Goal: Navigation & Orientation: Find specific page/section

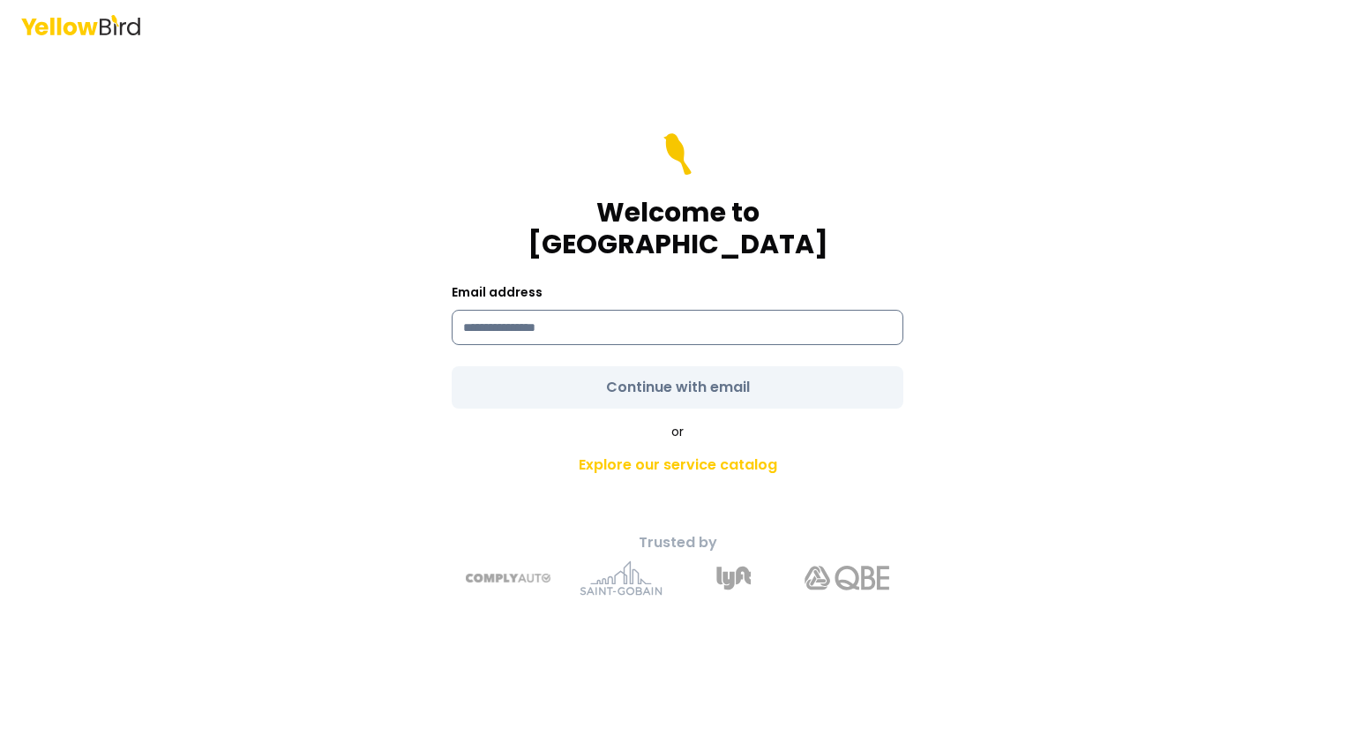
click at [603, 310] on input at bounding box center [678, 327] width 452 height 35
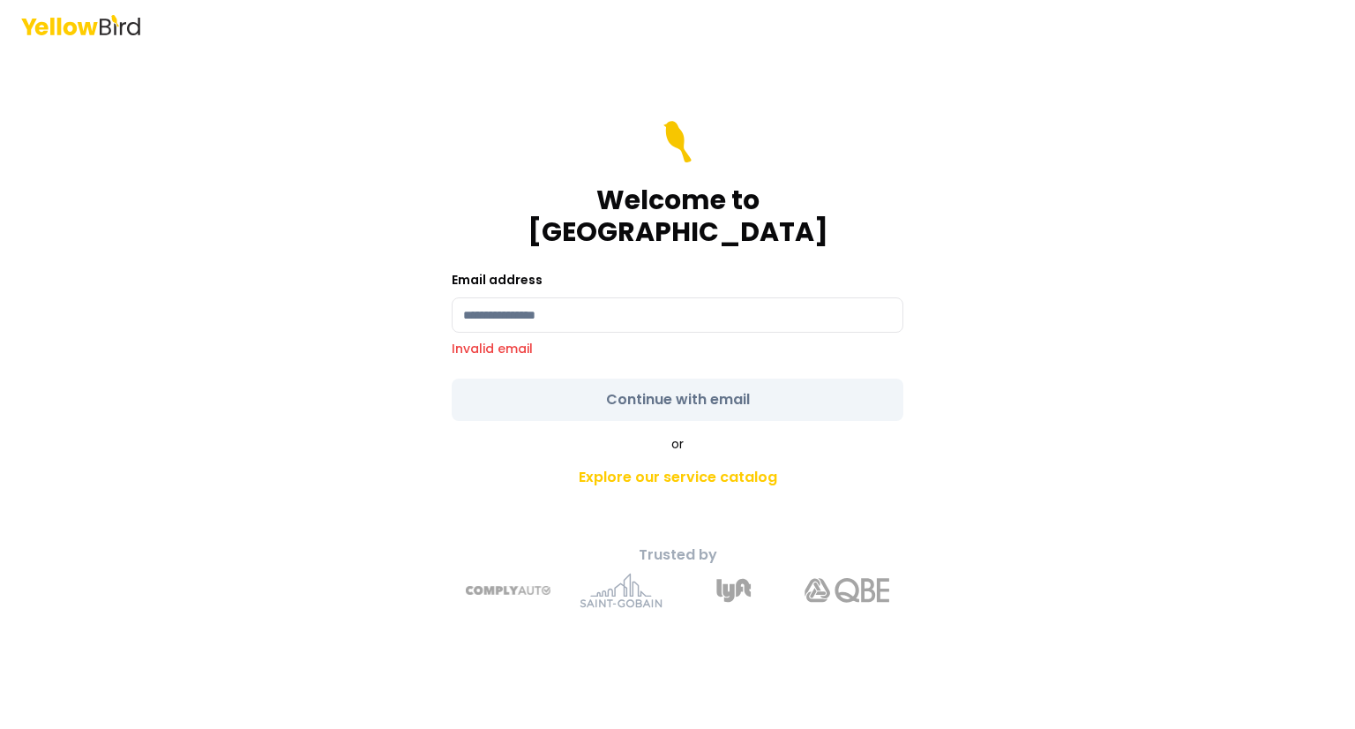
type input "**********"
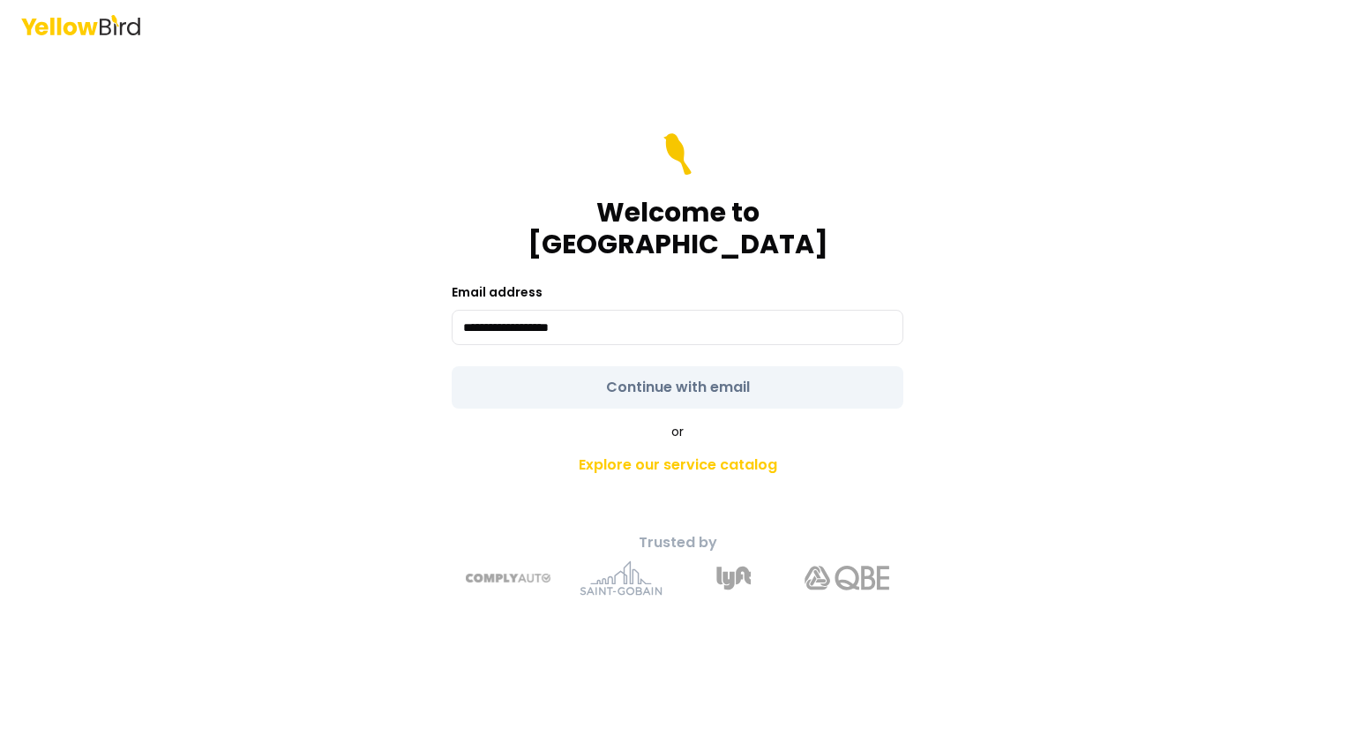
click at [716, 371] on form "**********" at bounding box center [678, 270] width 452 height 275
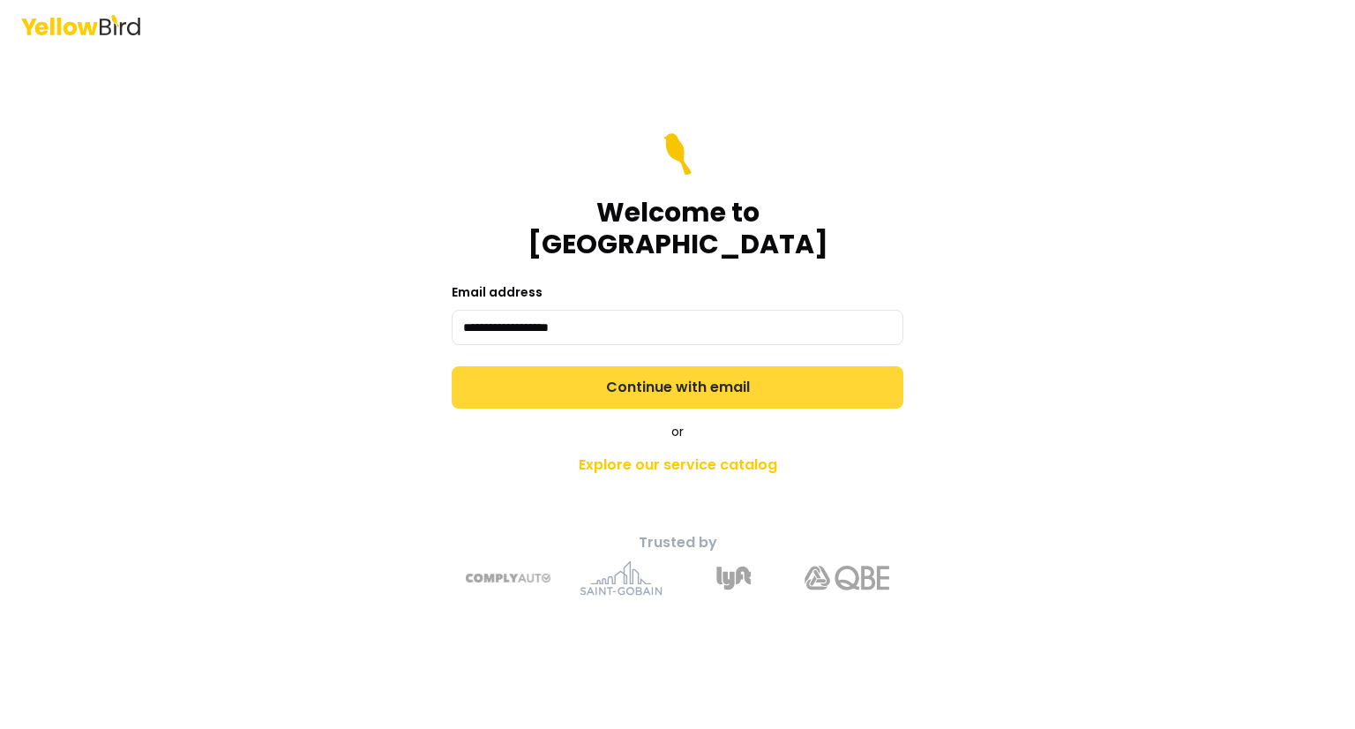
click at [689, 372] on button "Continue with email" at bounding box center [678, 387] width 452 height 42
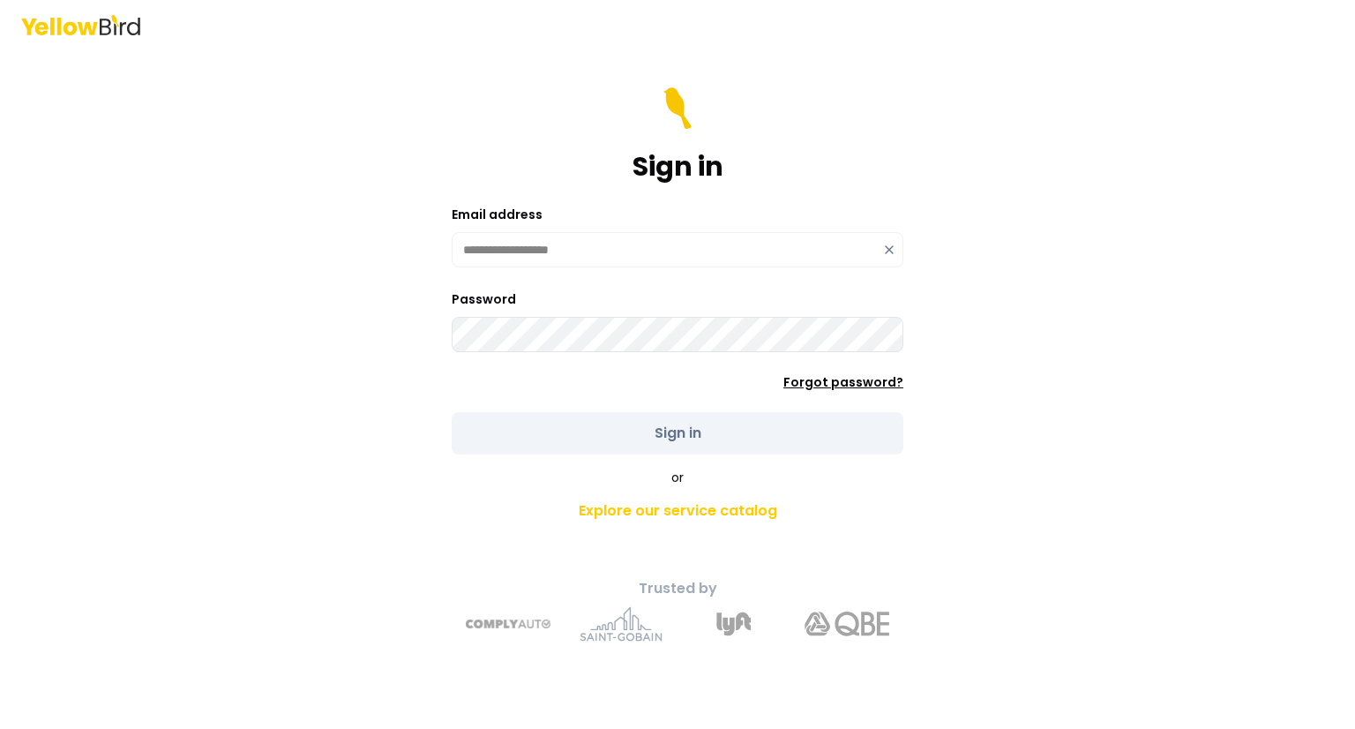
click at [872, 380] on link "Forgot password?" at bounding box center [843, 382] width 120 height 18
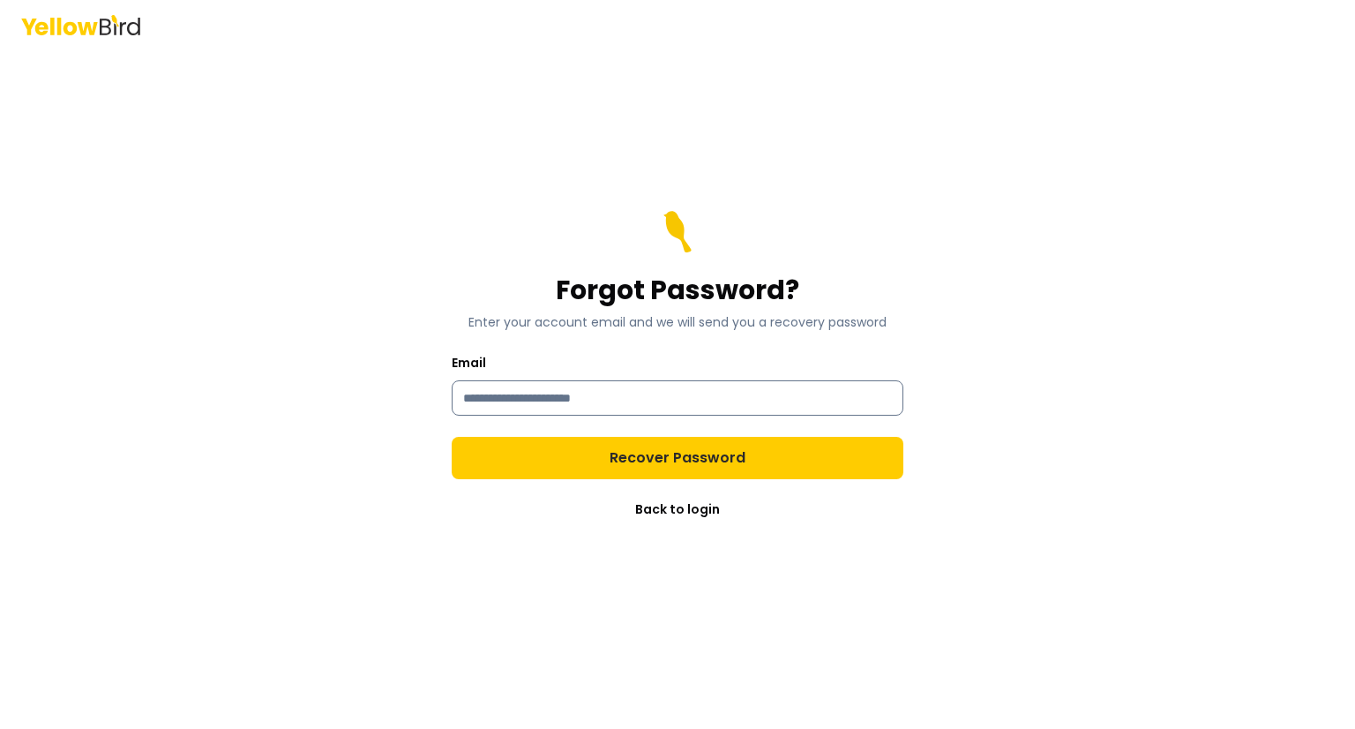
click at [553, 401] on input "Email" at bounding box center [678, 397] width 452 height 35
type input "**********"
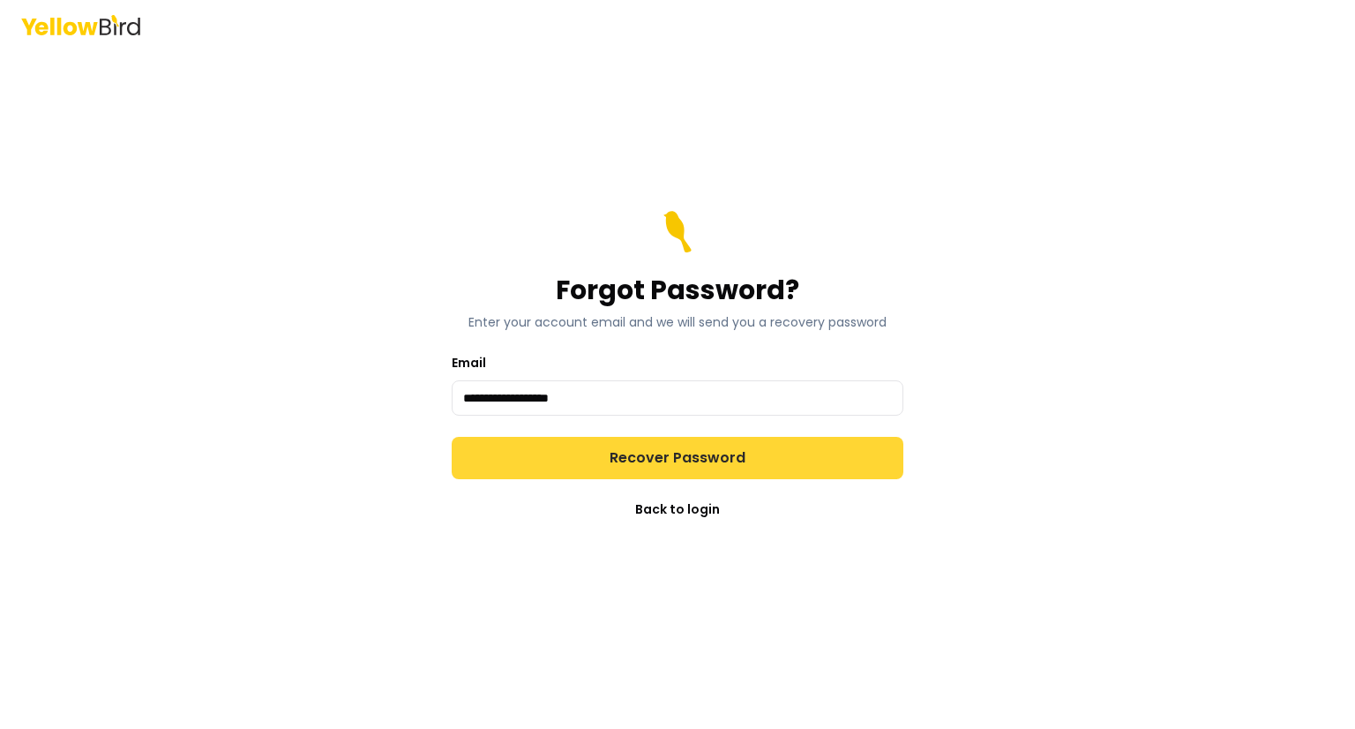
click at [678, 458] on button "Recover Password" at bounding box center [678, 458] width 452 height 42
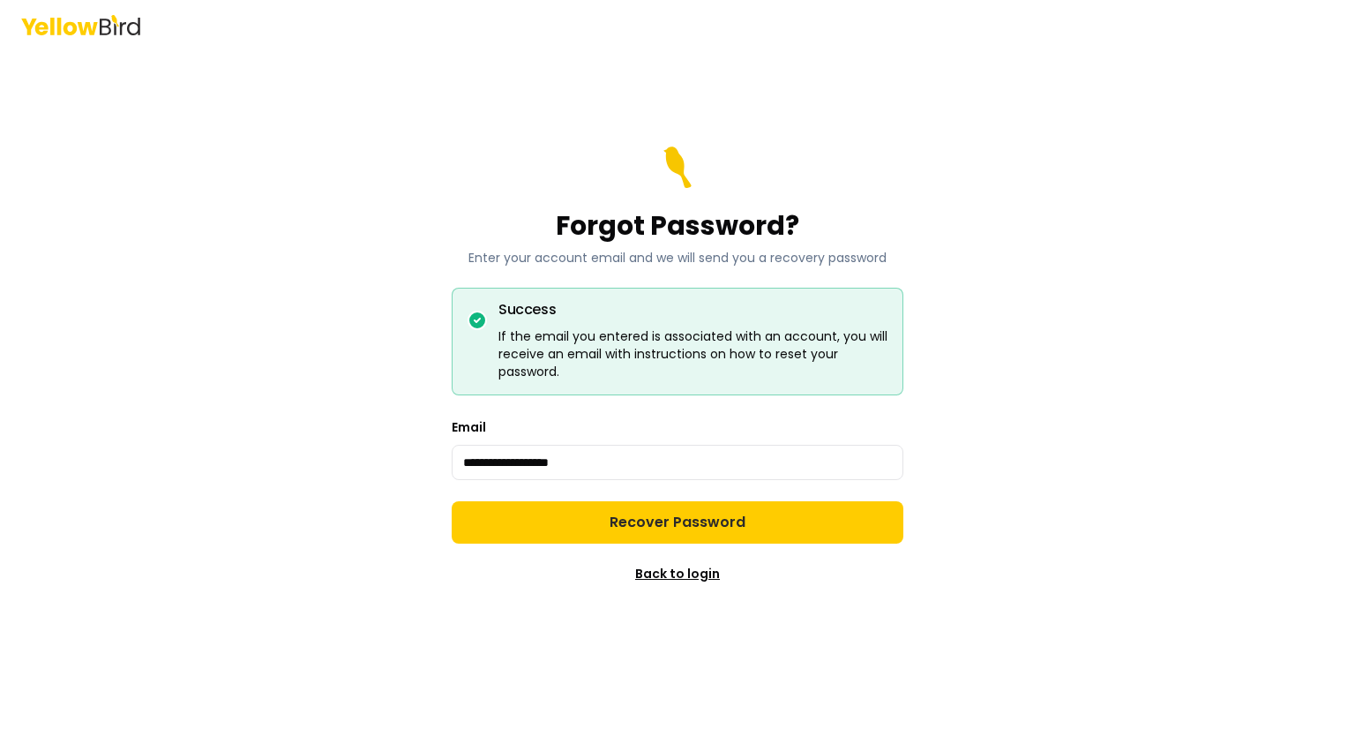
click at [679, 573] on link "Back to login" at bounding box center [677, 574] width 85 height 18
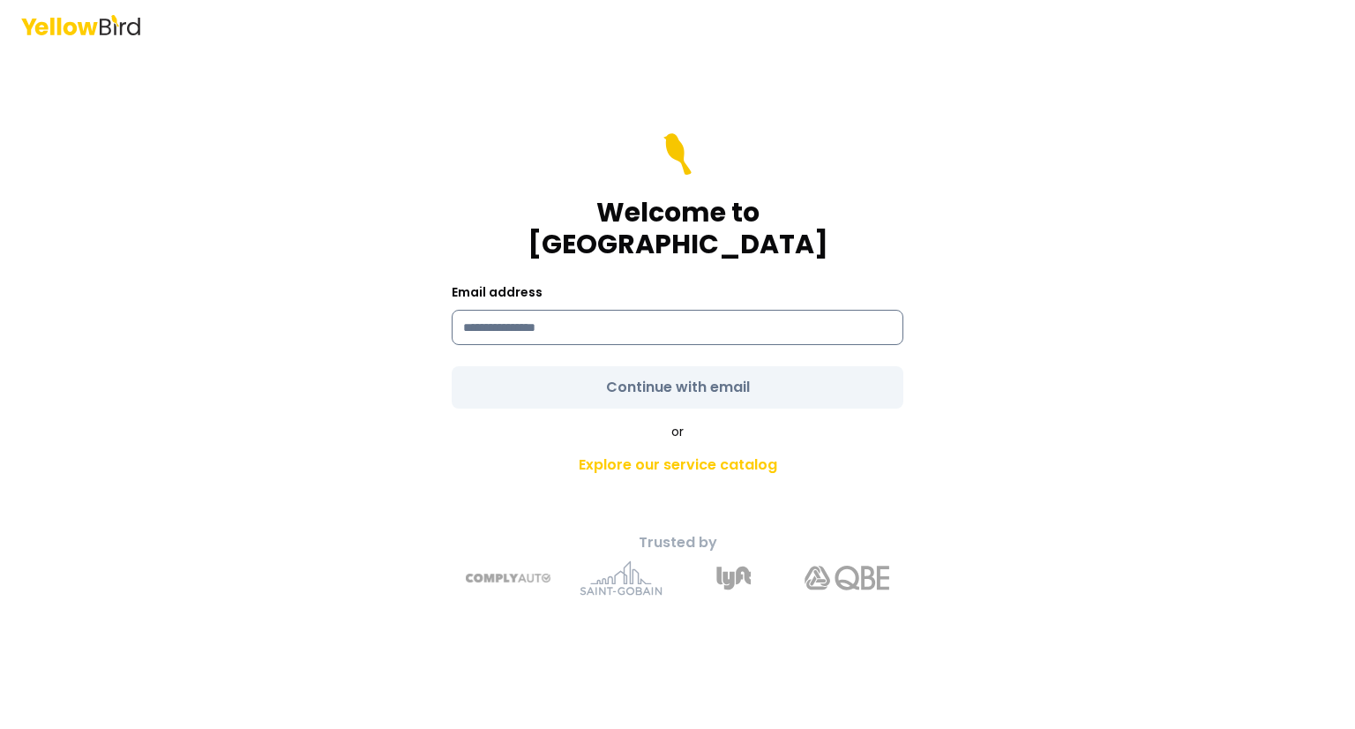
click at [580, 313] on input at bounding box center [678, 327] width 452 height 35
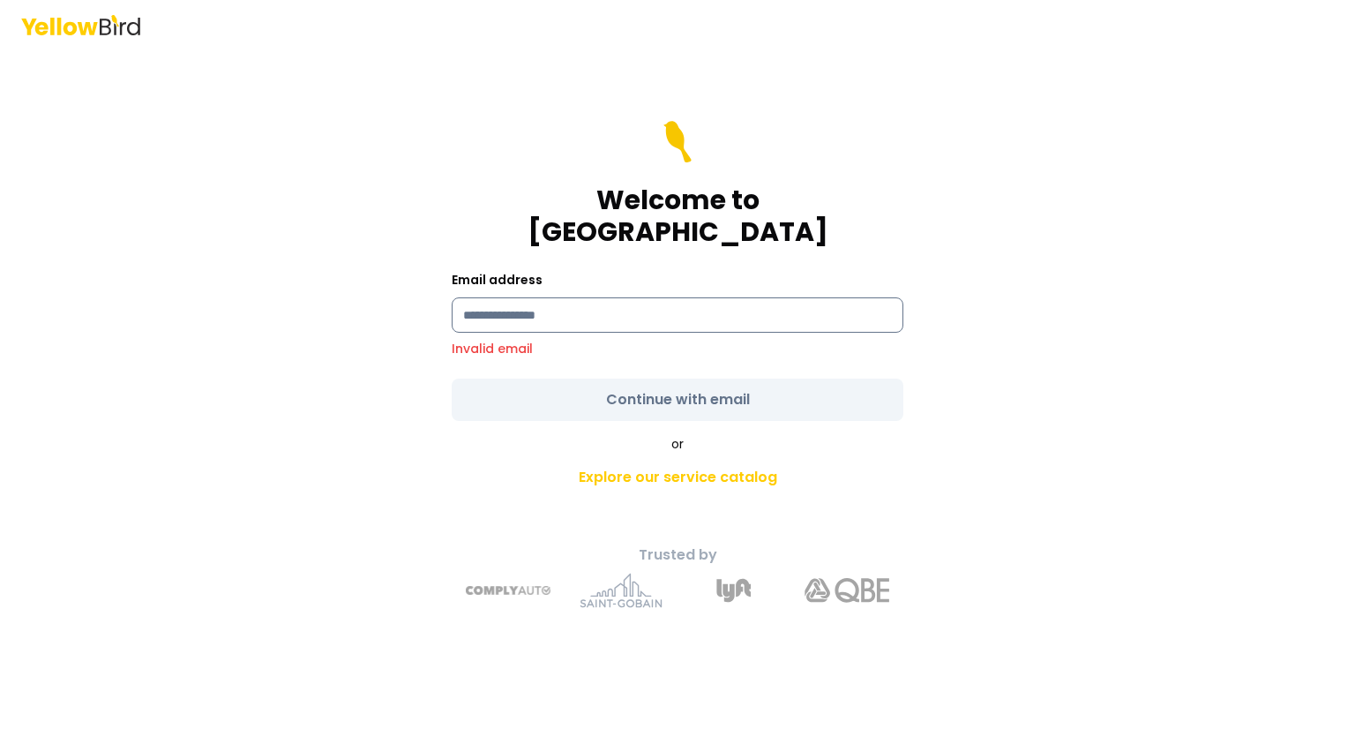
click at [607, 297] on input at bounding box center [678, 314] width 452 height 35
type input "**********"
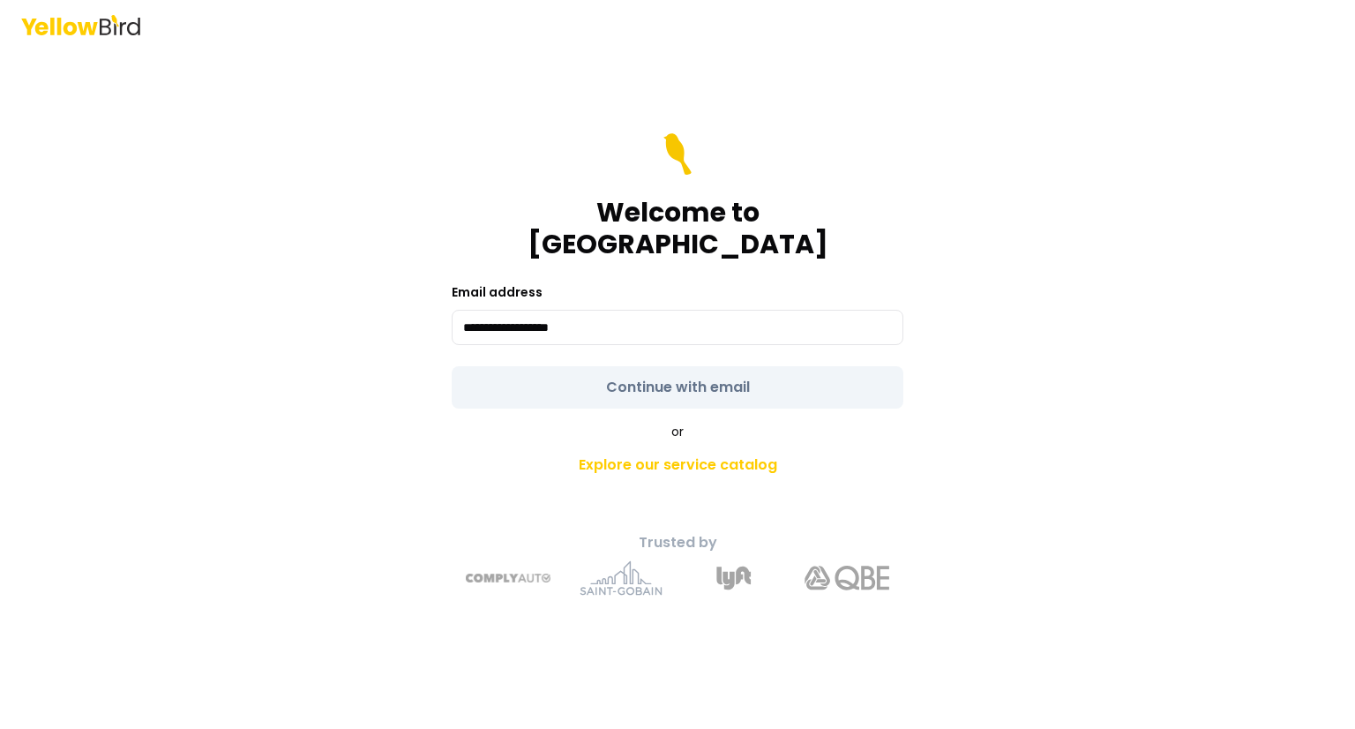
click at [744, 368] on form "**********" at bounding box center [678, 270] width 452 height 275
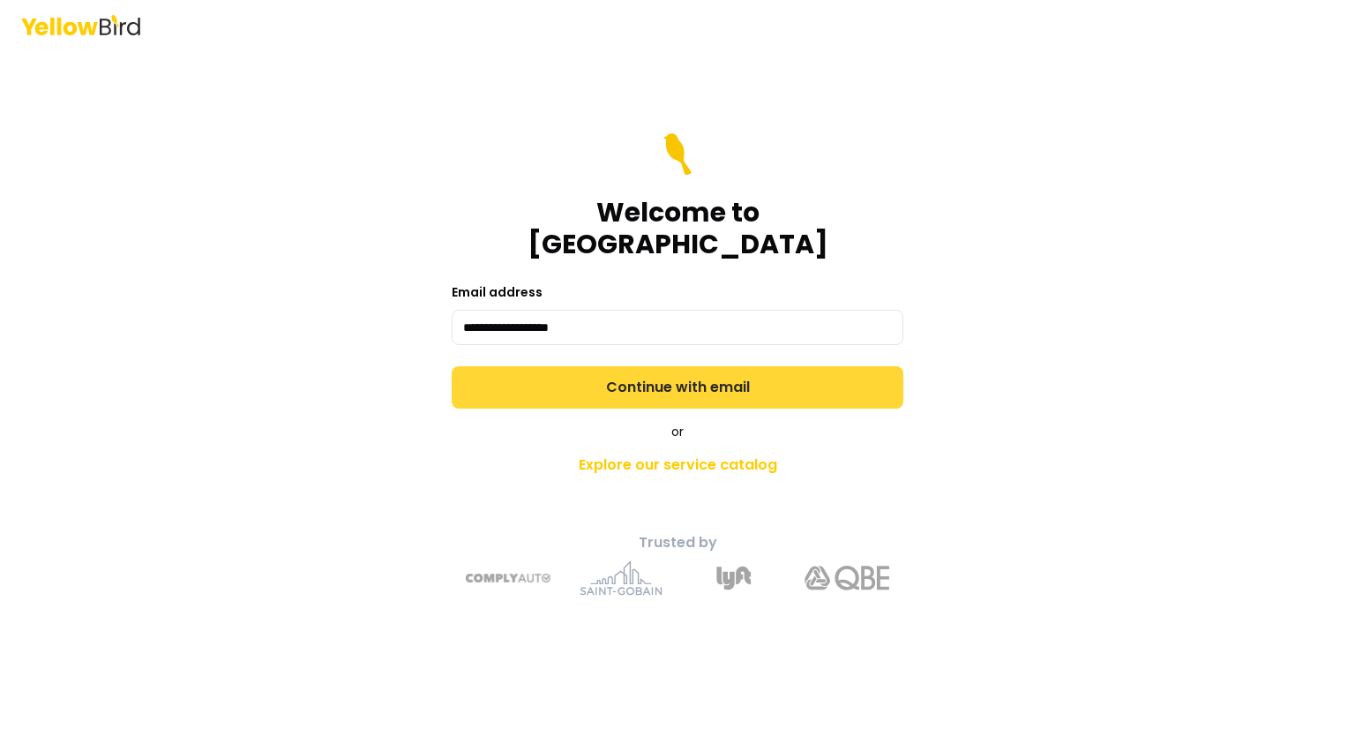
click at [699, 378] on button "Continue with email" at bounding box center [678, 387] width 452 height 42
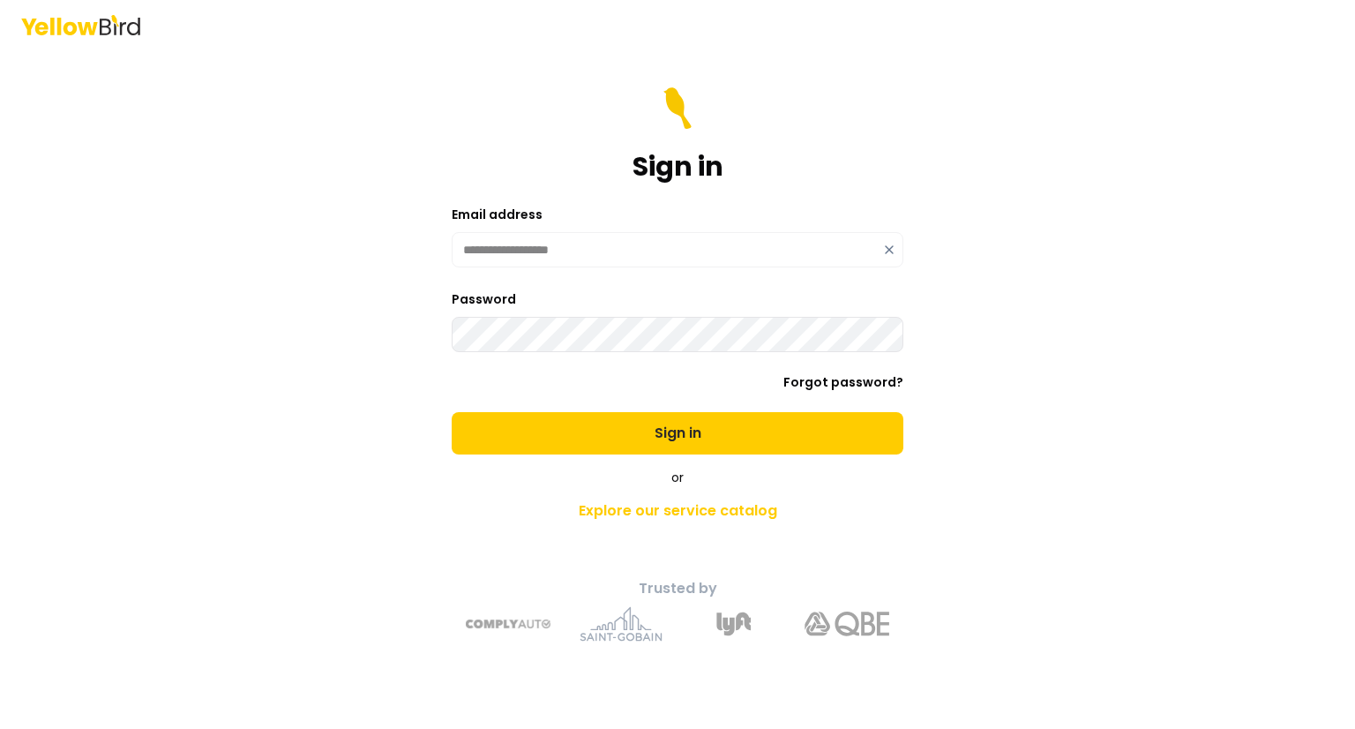
click at [847, 490] on div "or Explore our service catalog" at bounding box center [677, 498] width 621 height 60
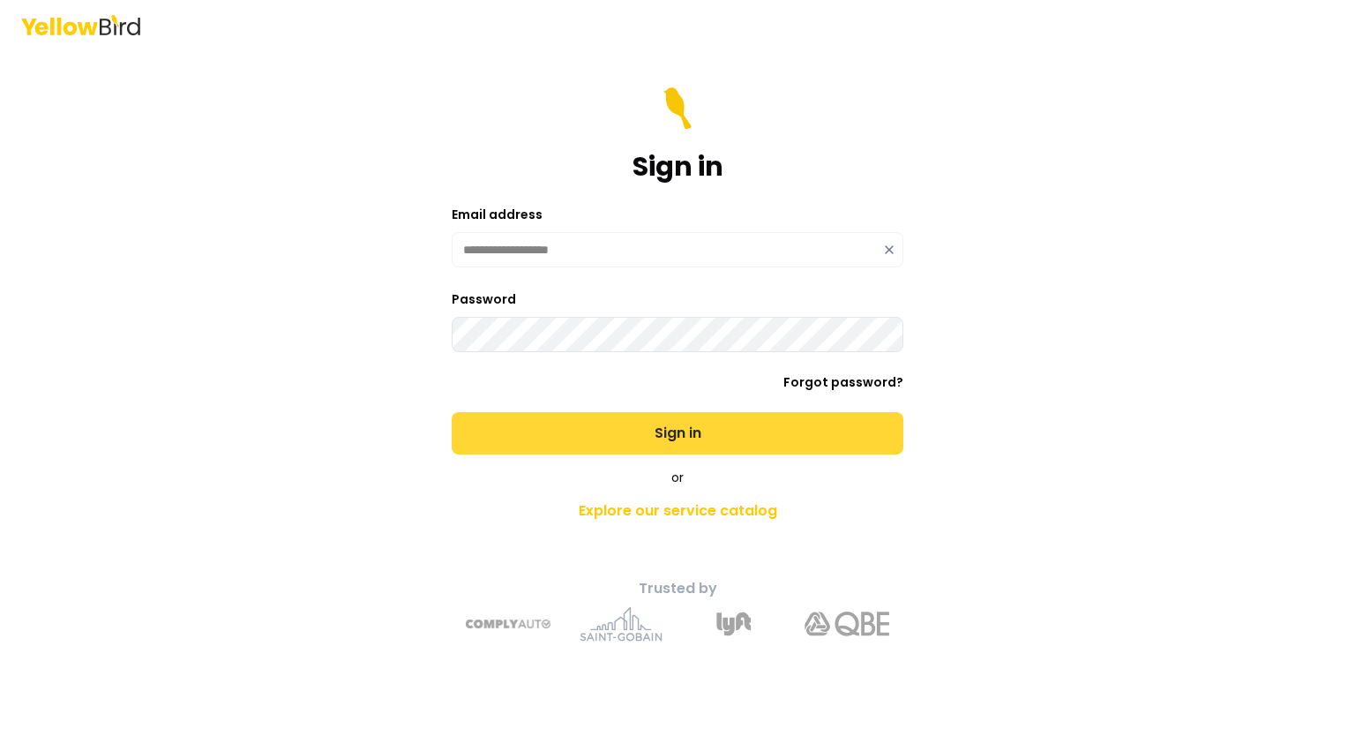
click at [665, 435] on button "Sign in" at bounding box center [678, 433] width 452 height 42
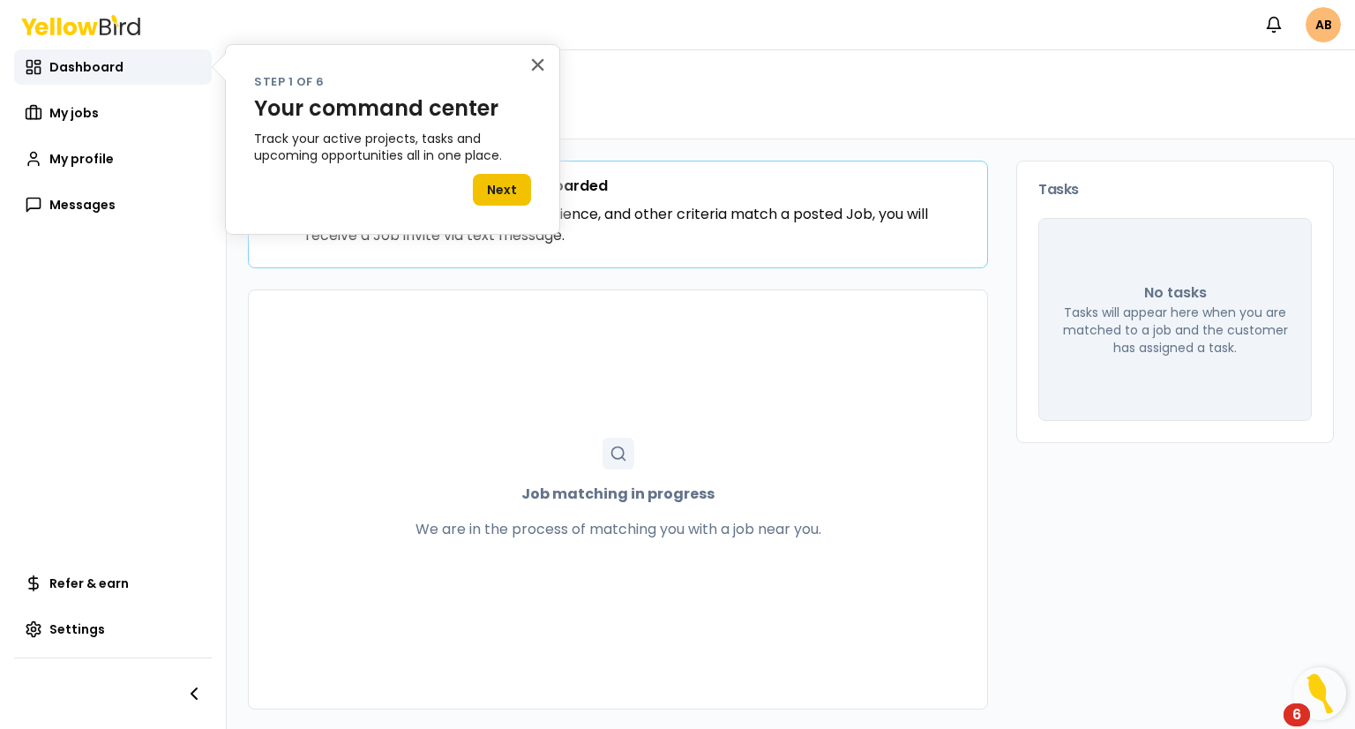
click at [498, 191] on button "Next" at bounding box center [502, 190] width 58 height 32
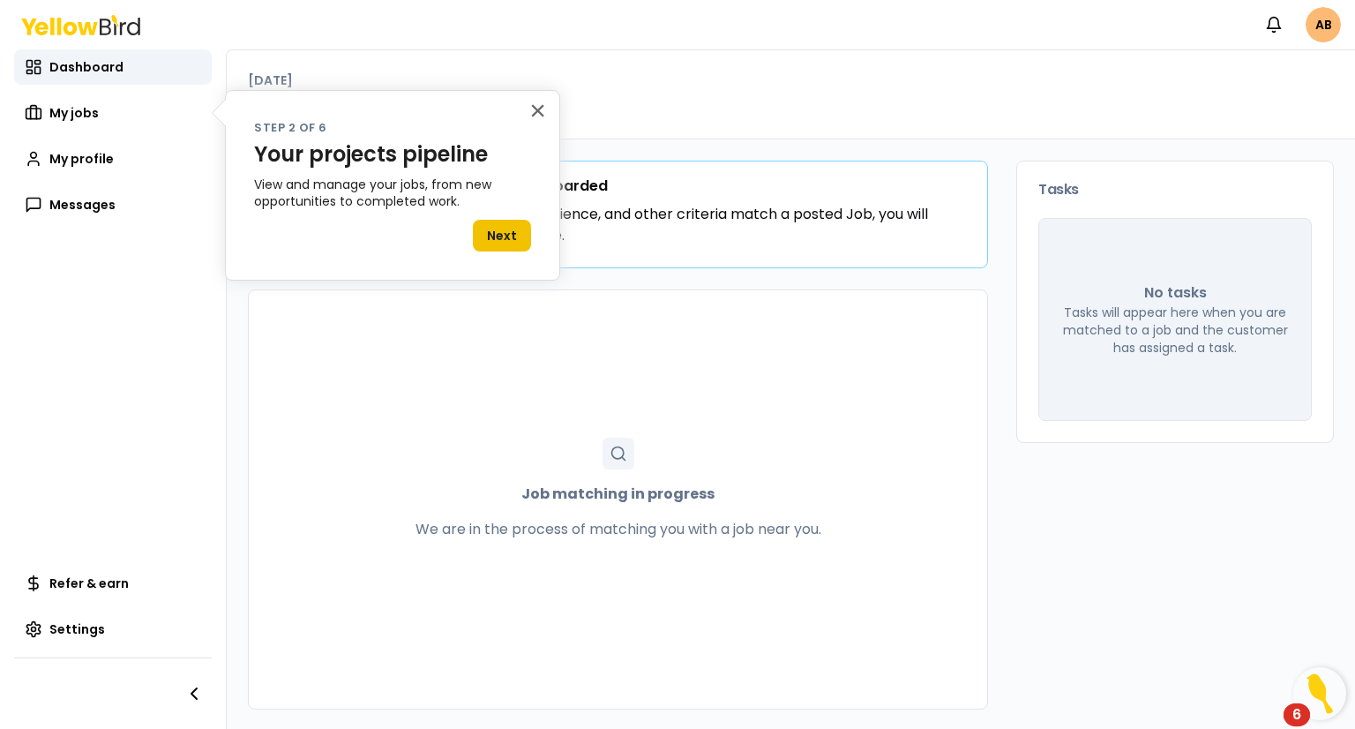
click at [506, 234] on button "Next" at bounding box center [502, 236] width 58 height 32
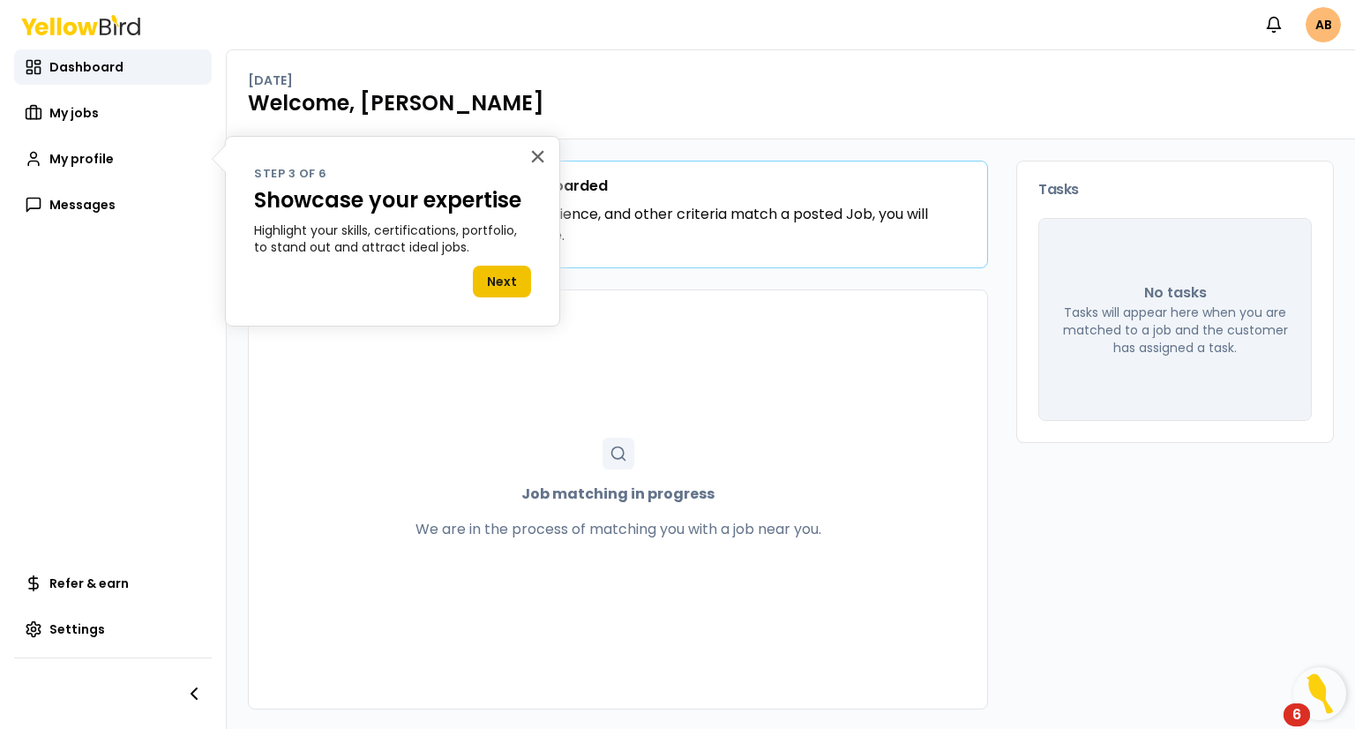
click at [506, 284] on button "Next" at bounding box center [502, 282] width 58 height 32
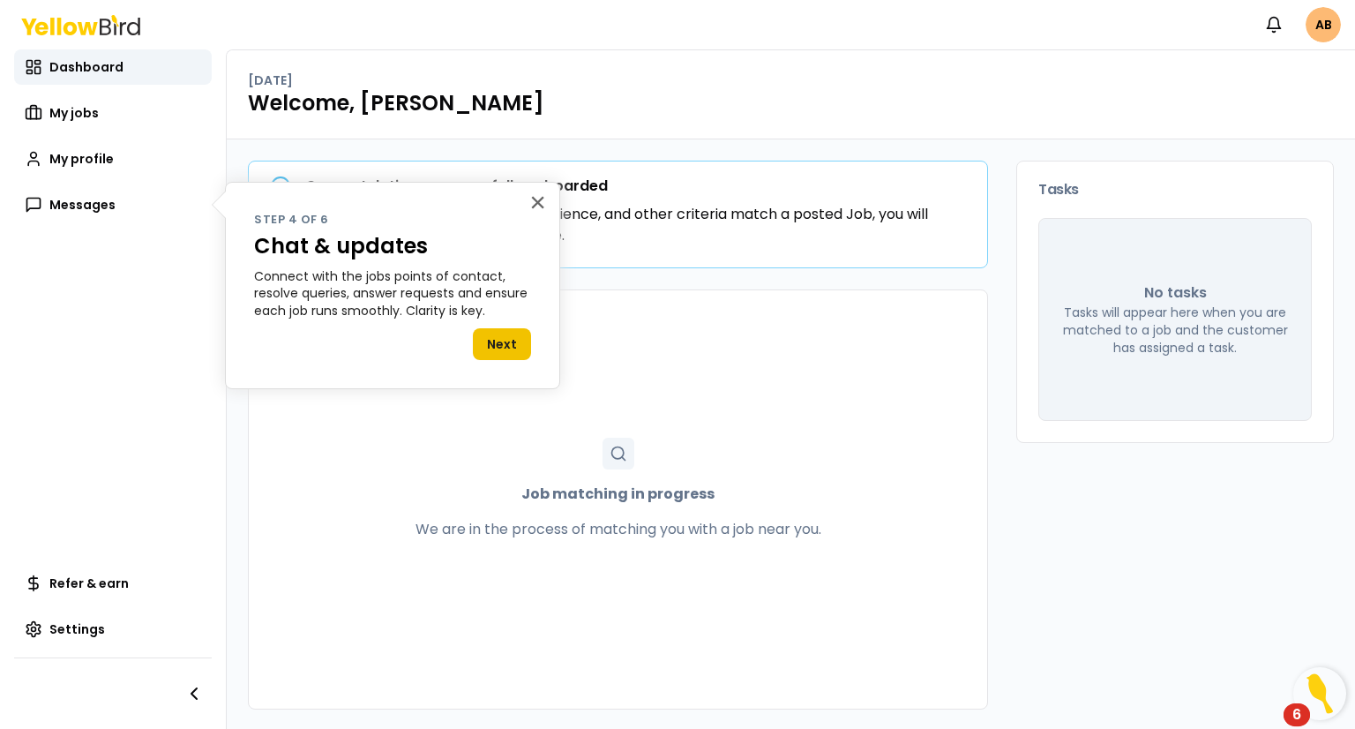
click at [508, 347] on button "Next" at bounding box center [502, 344] width 58 height 32
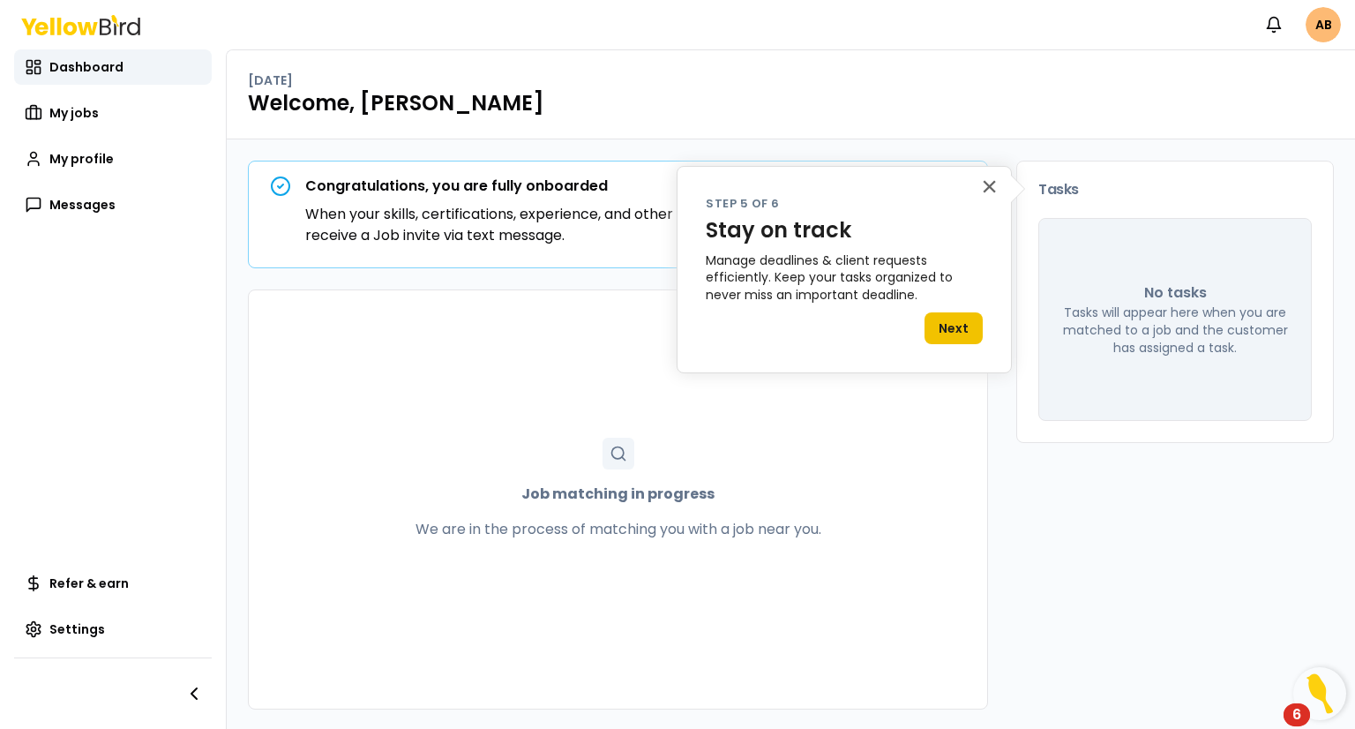
click at [960, 326] on button "Next" at bounding box center [954, 328] width 58 height 32
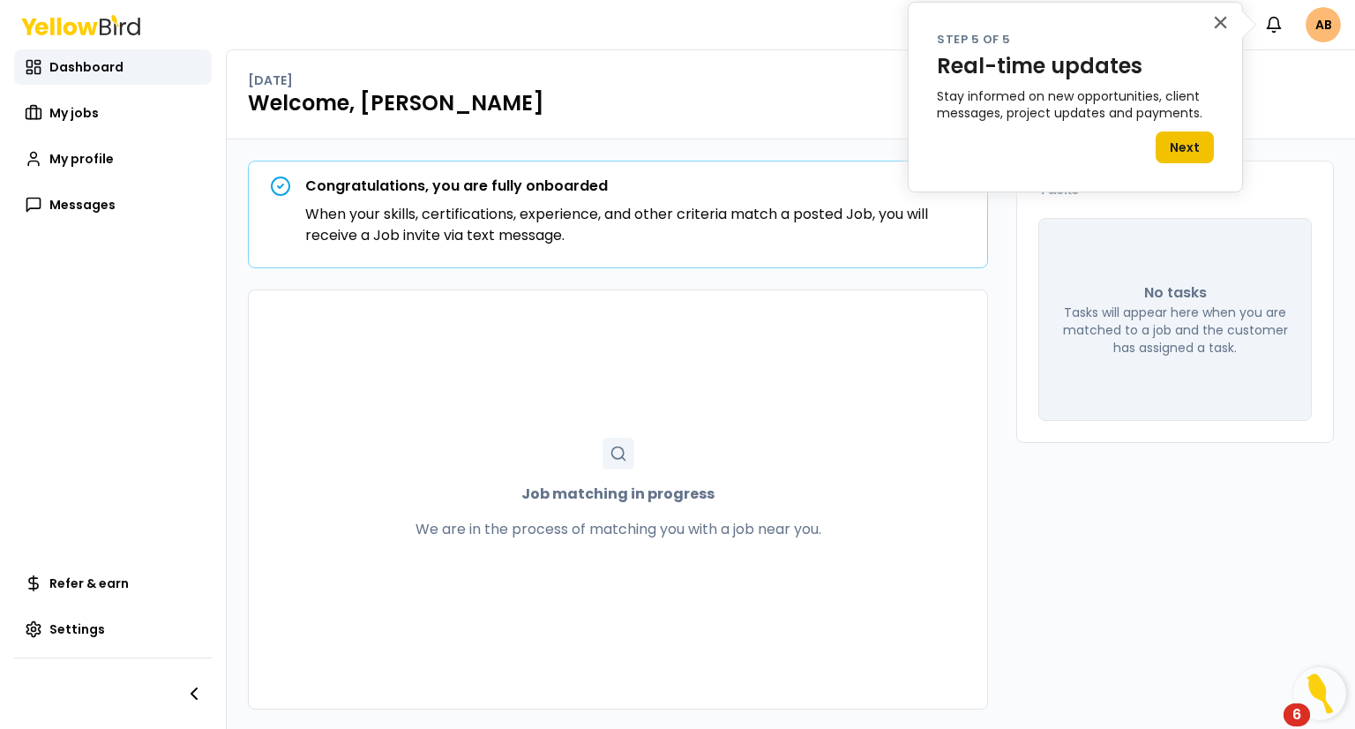
click at [1189, 143] on button "Next" at bounding box center [1185, 147] width 58 height 32
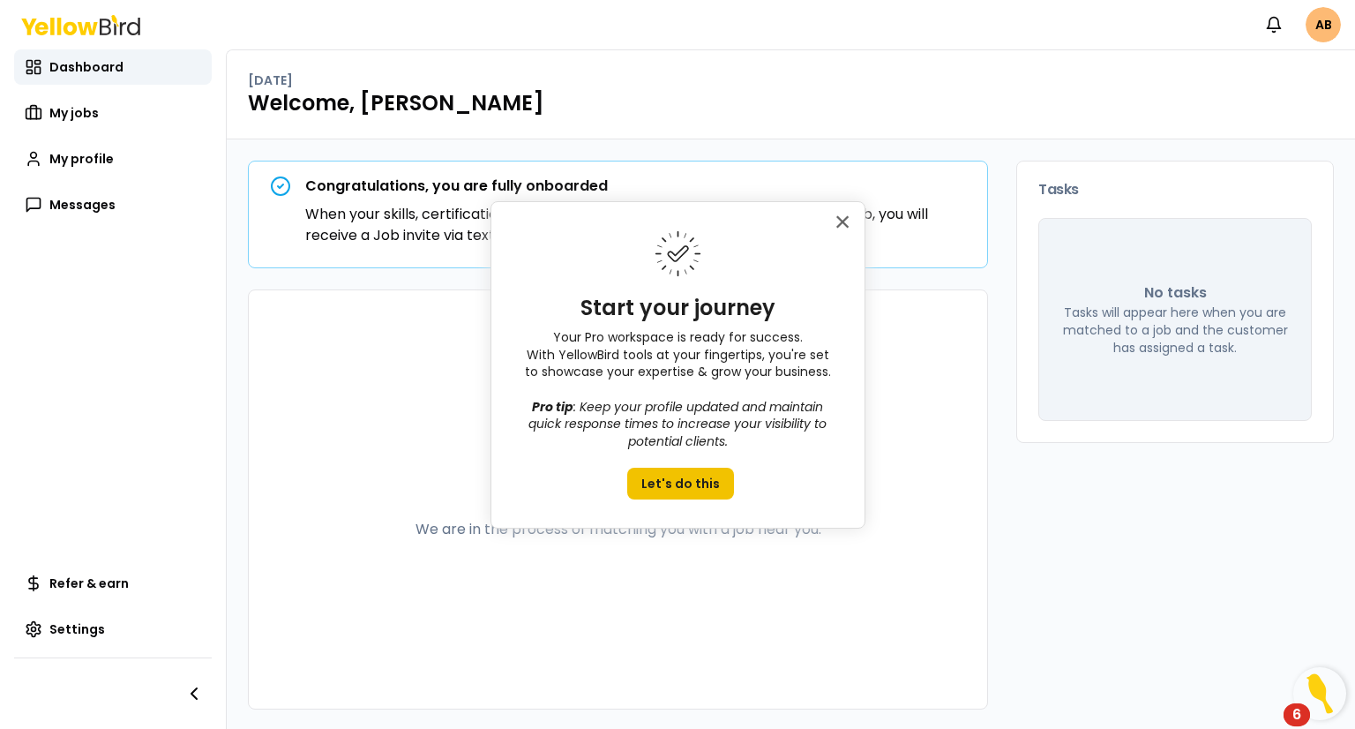
click at [665, 481] on button "Let's do this" at bounding box center [680, 484] width 107 height 32
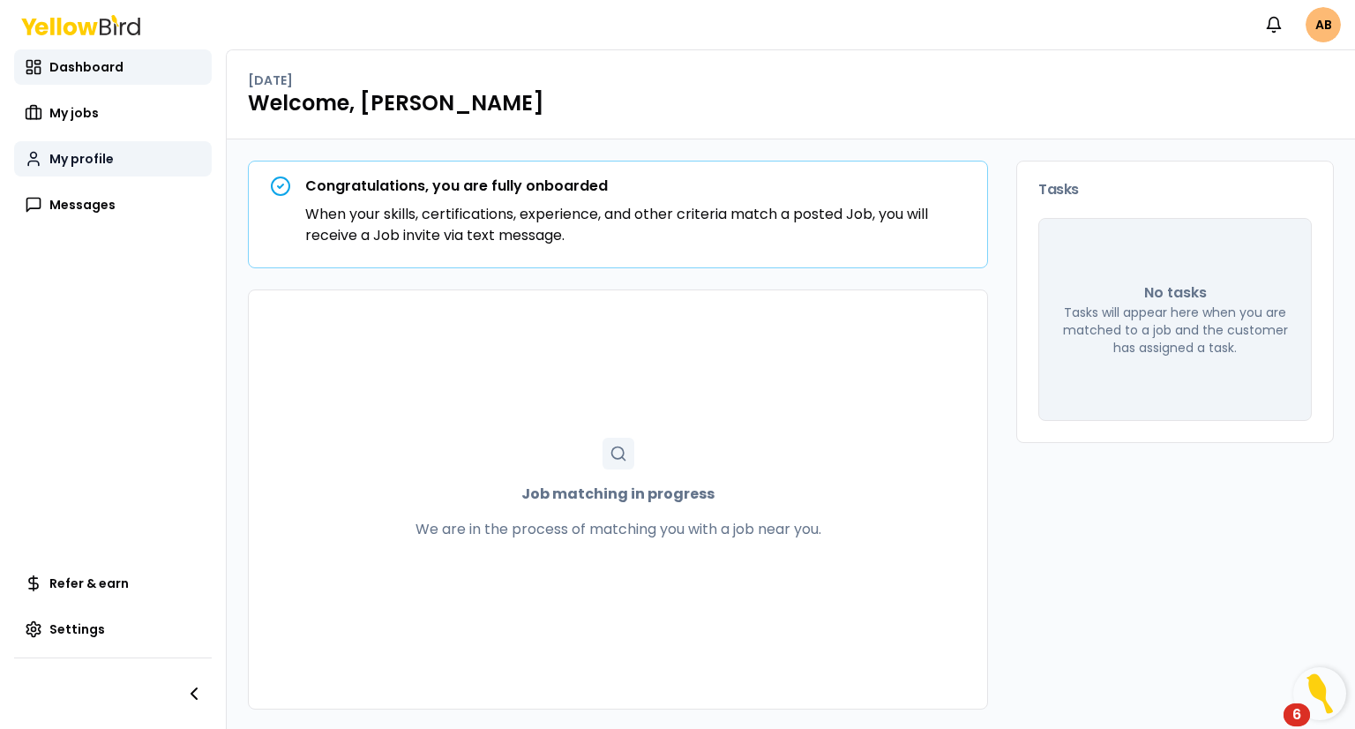
click at [68, 161] on span "My profile" at bounding box center [81, 159] width 64 height 18
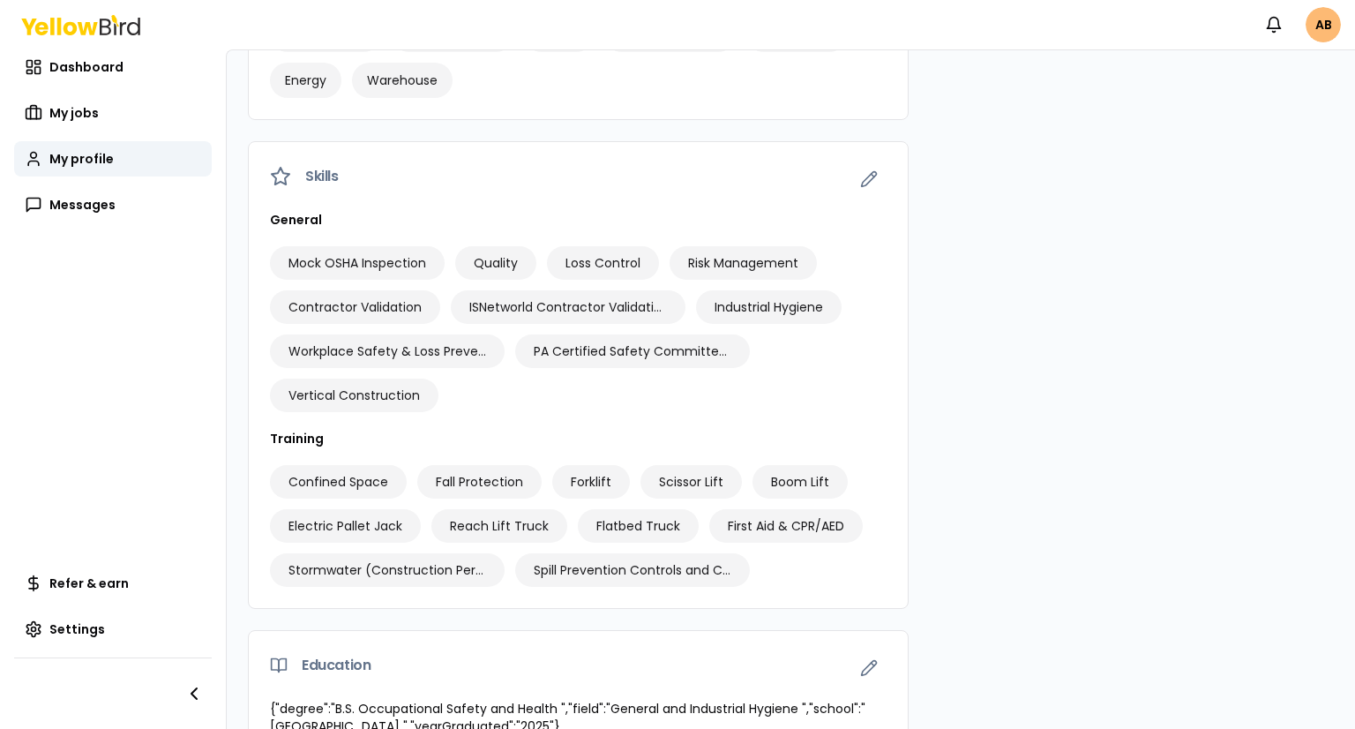
scroll to position [1100, 0]
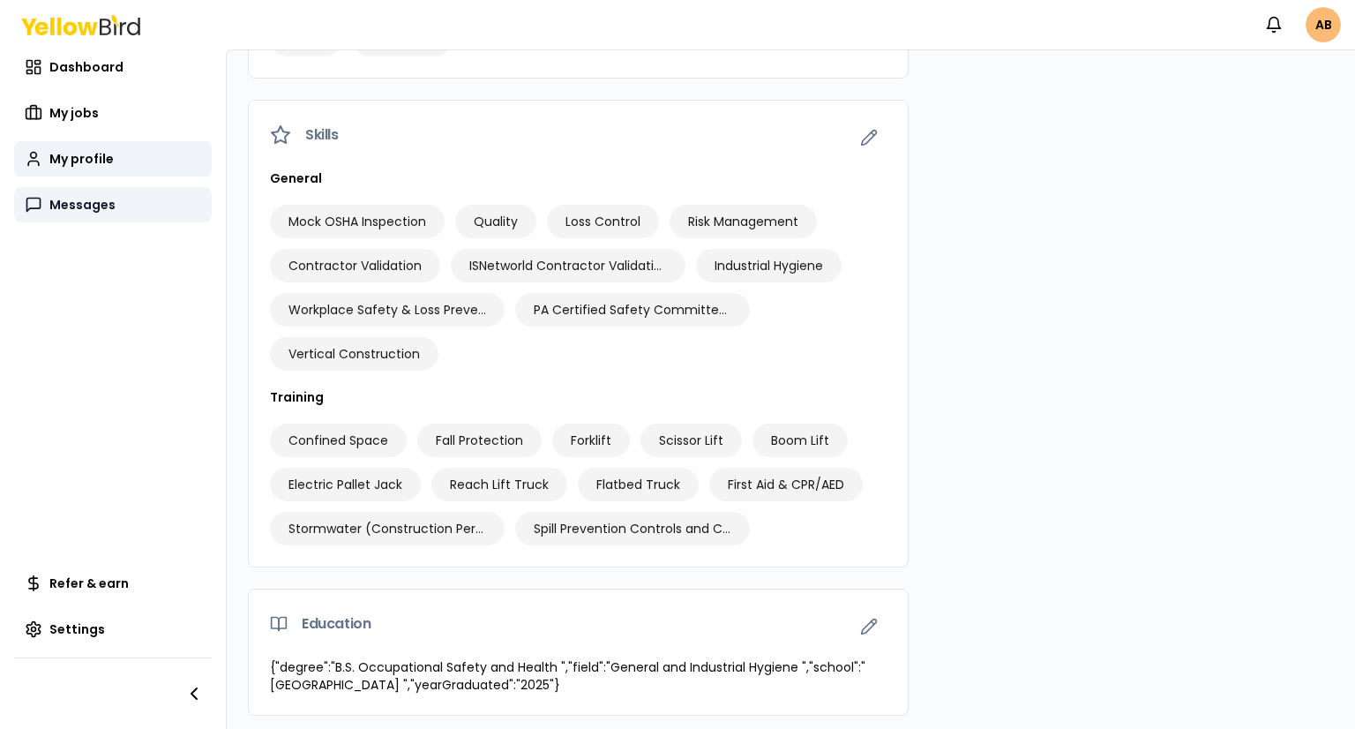
click at [78, 202] on span "Messages" at bounding box center [82, 205] width 66 height 18
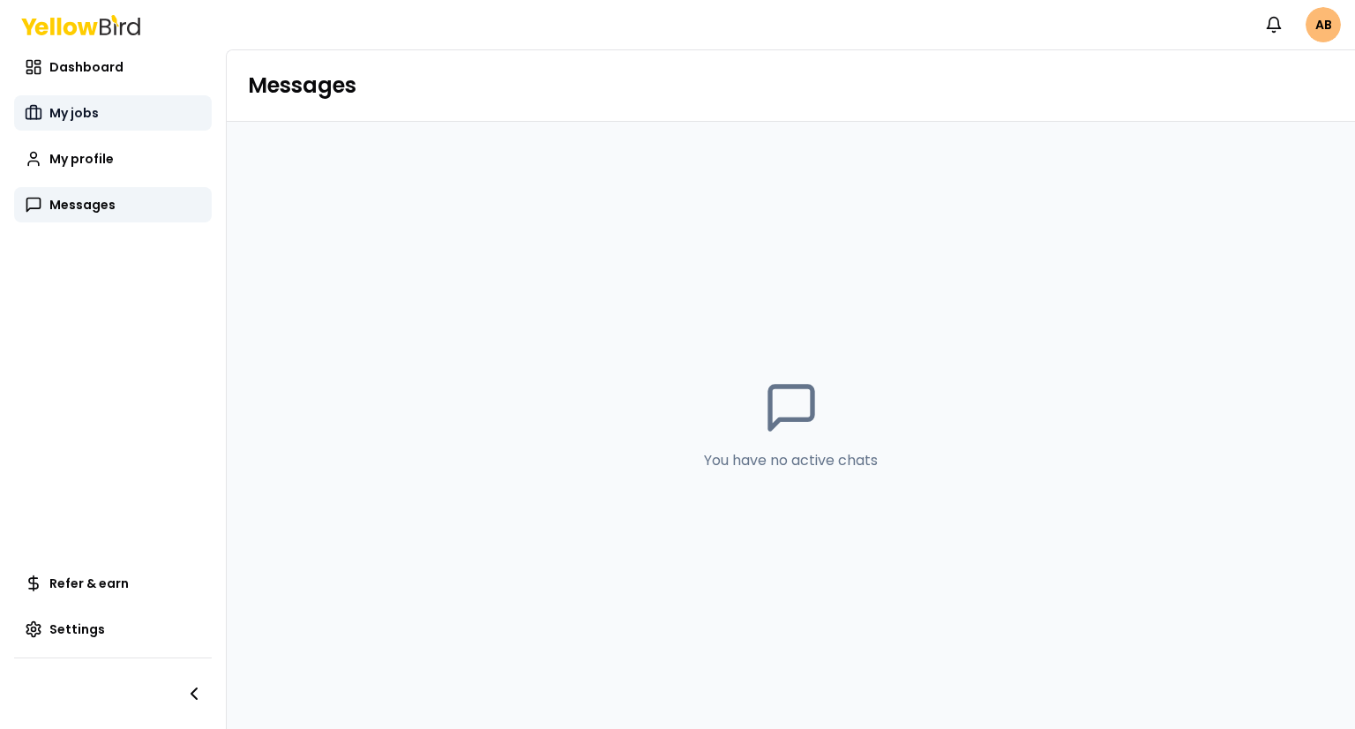
click at [76, 115] on span "My jobs" at bounding box center [73, 113] width 49 height 18
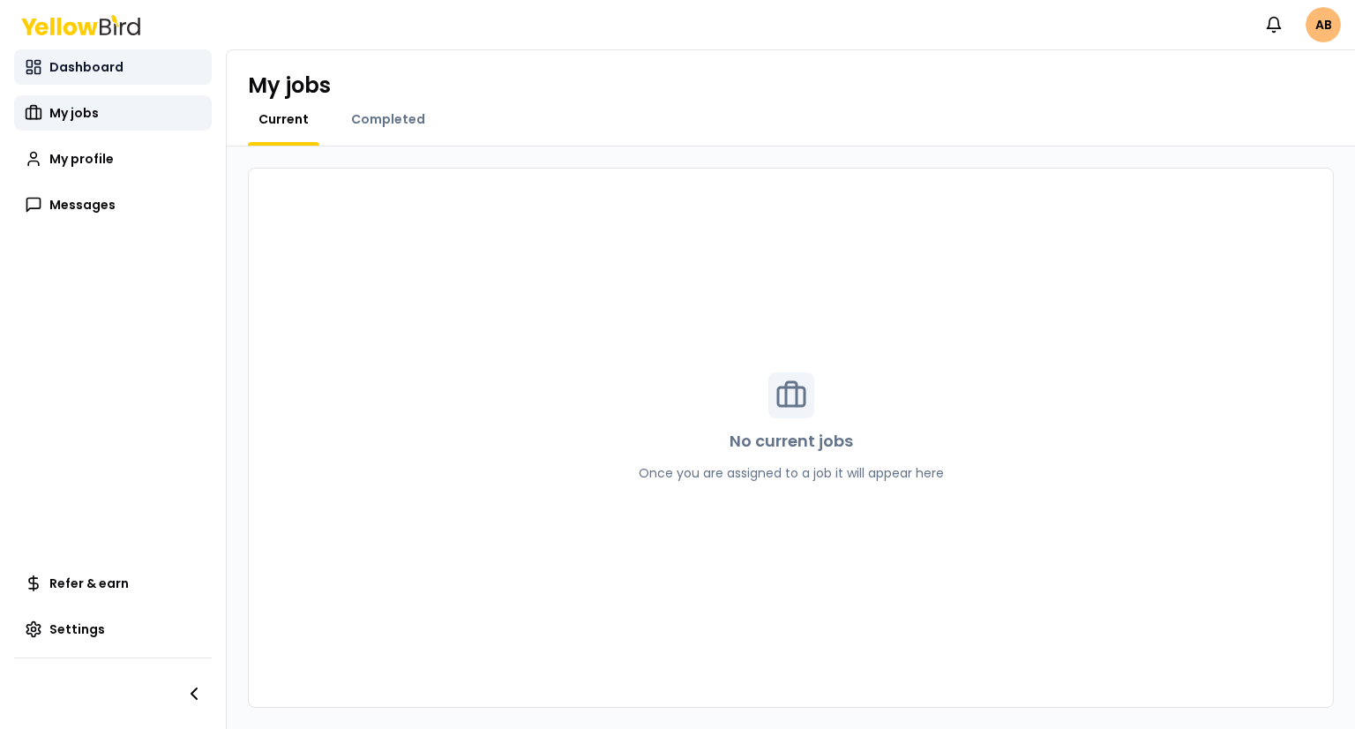
click at [81, 65] on span "Dashboard" at bounding box center [86, 67] width 74 height 18
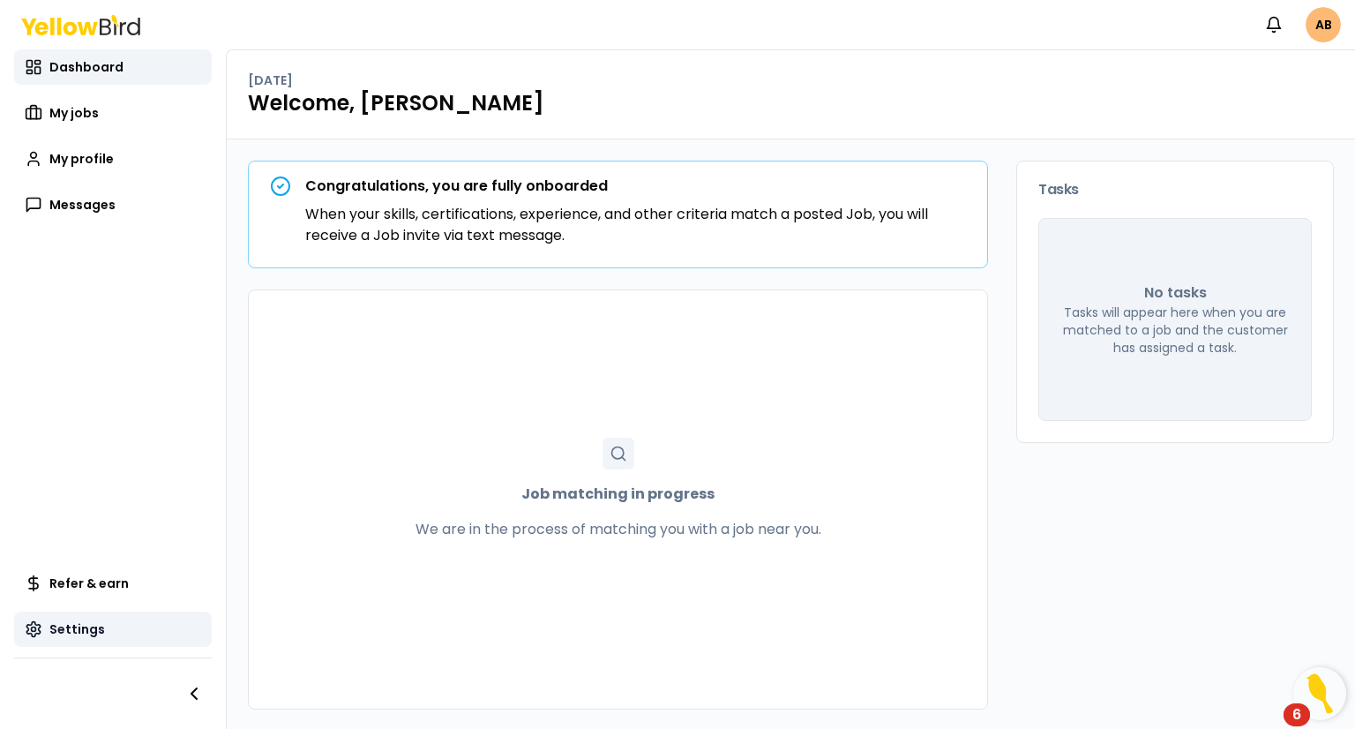
click at [91, 637] on span "Settings" at bounding box center [77, 629] width 56 height 18
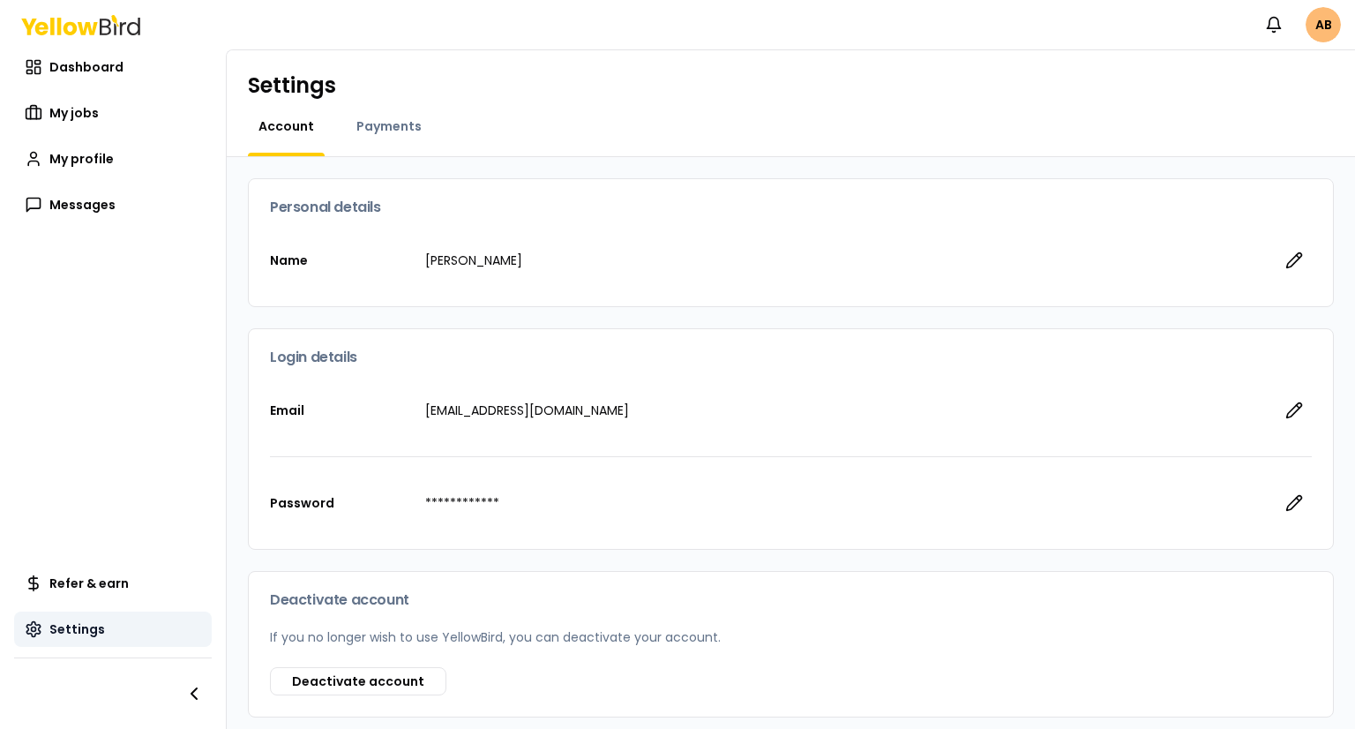
click at [86, 625] on span "Settings" at bounding box center [77, 629] width 56 height 18
click at [393, 123] on span "Payments" at bounding box center [388, 126] width 65 height 18
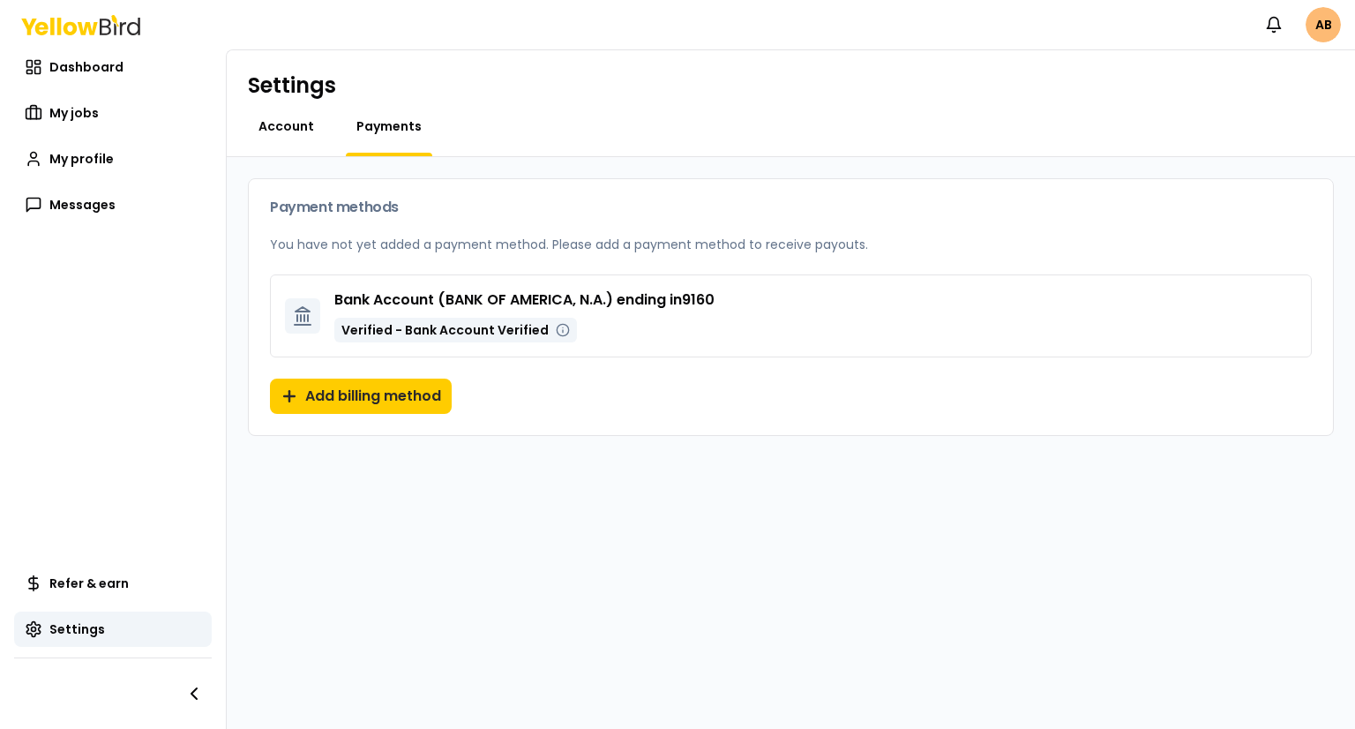
click at [281, 125] on span "Account" at bounding box center [286, 126] width 56 height 18
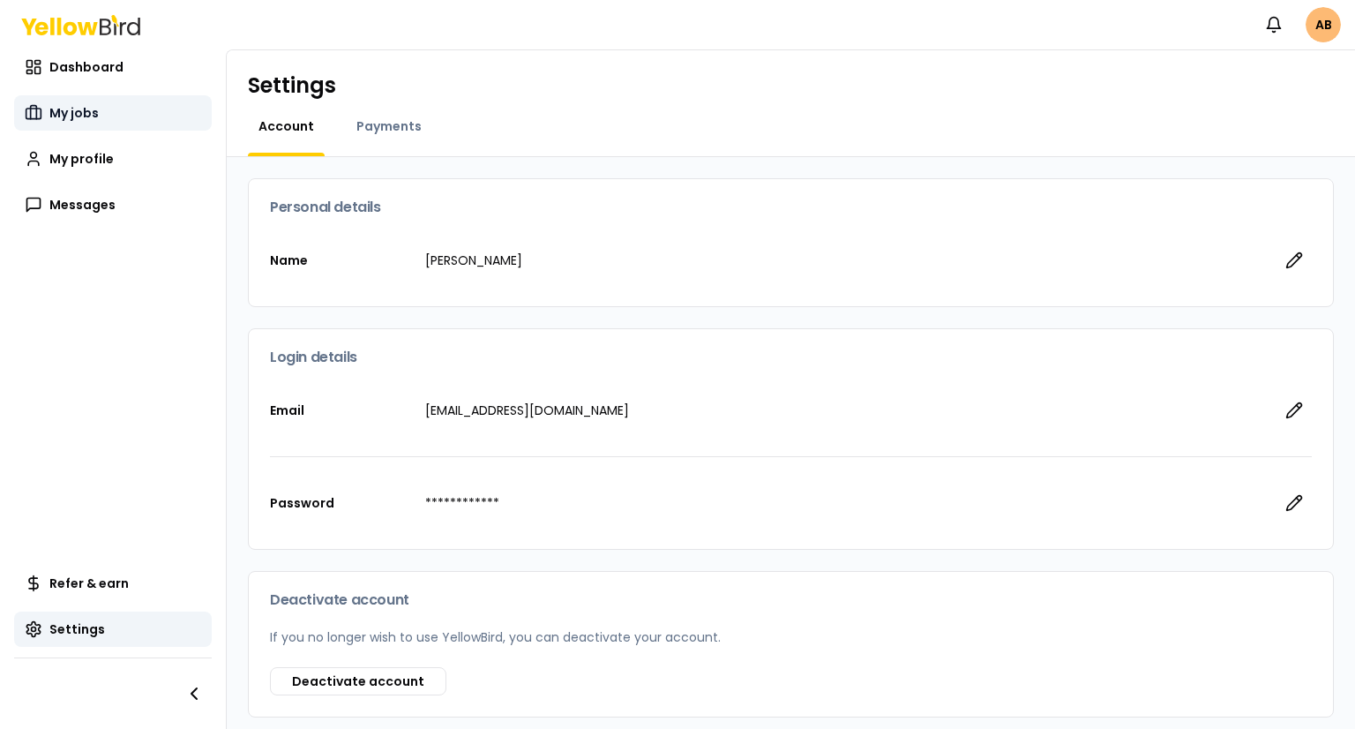
click at [65, 107] on span "My jobs" at bounding box center [73, 113] width 49 height 18
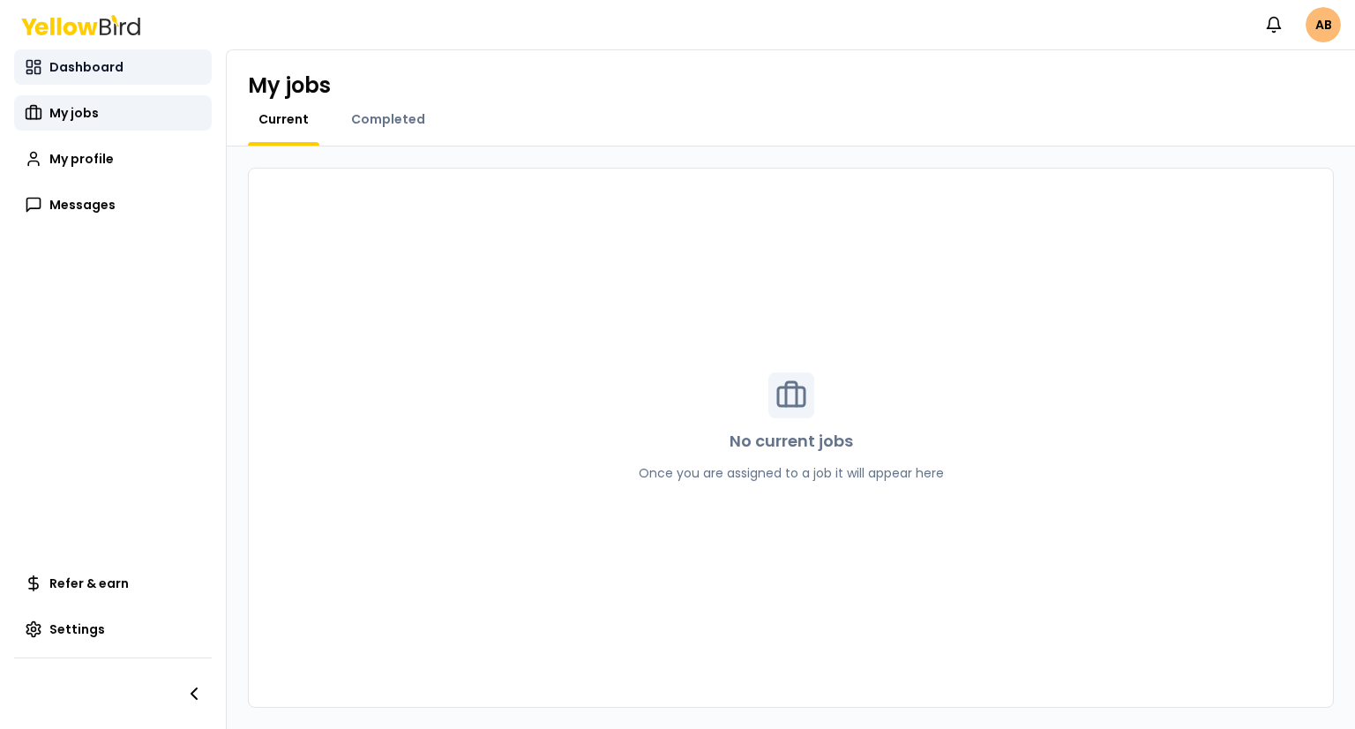
click at [71, 64] on span "Dashboard" at bounding box center [86, 67] width 74 height 18
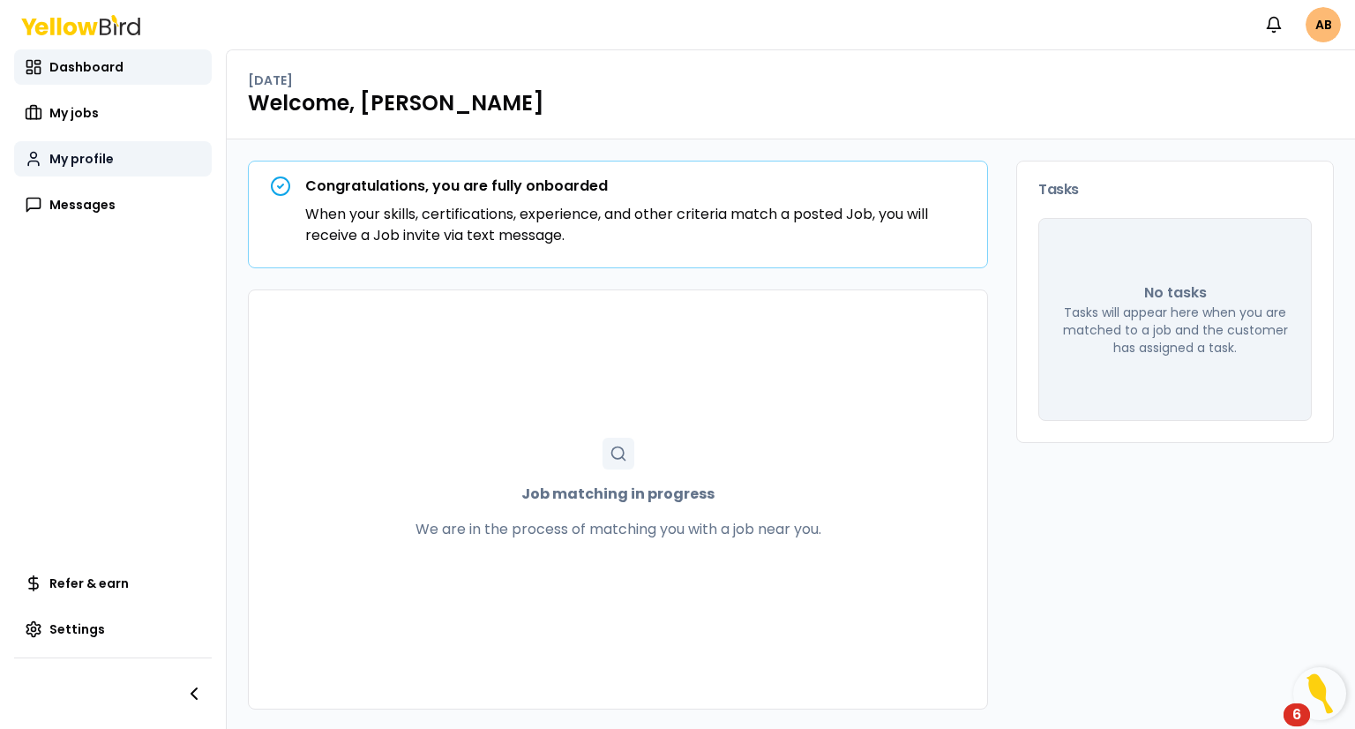
click at [56, 156] on span "My profile" at bounding box center [81, 159] width 64 height 18
